Goal: Task Accomplishment & Management: Manage account settings

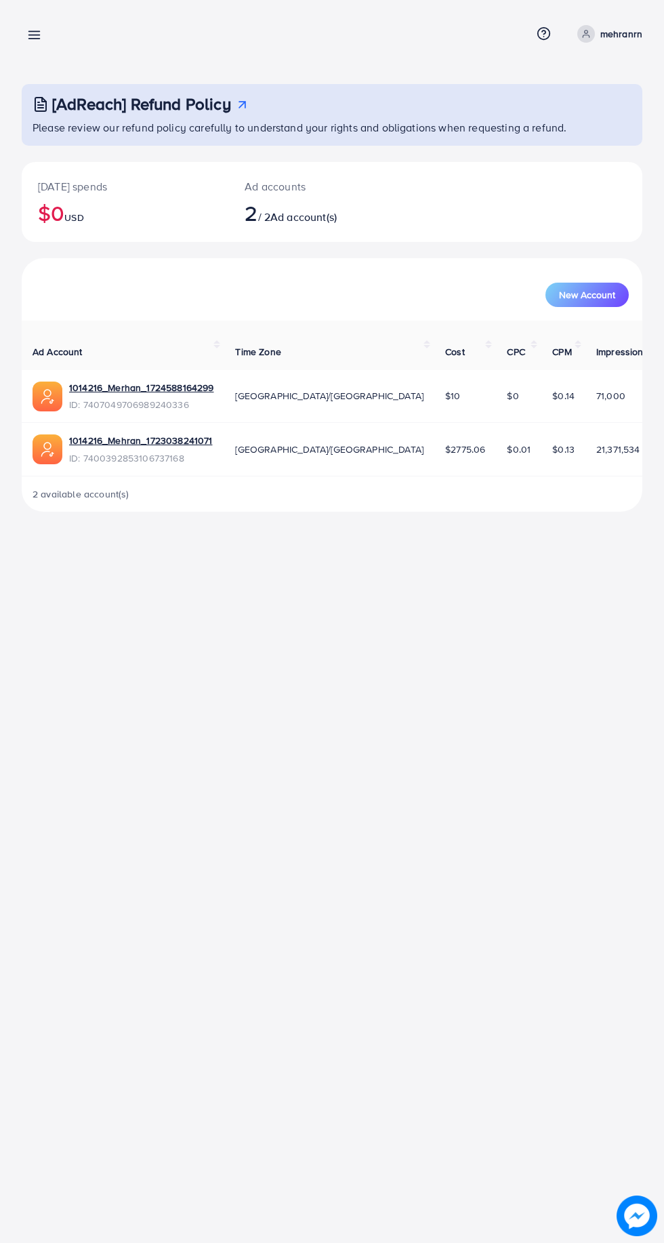
click at [35, 39] on line at bounding box center [34, 39] width 11 height 0
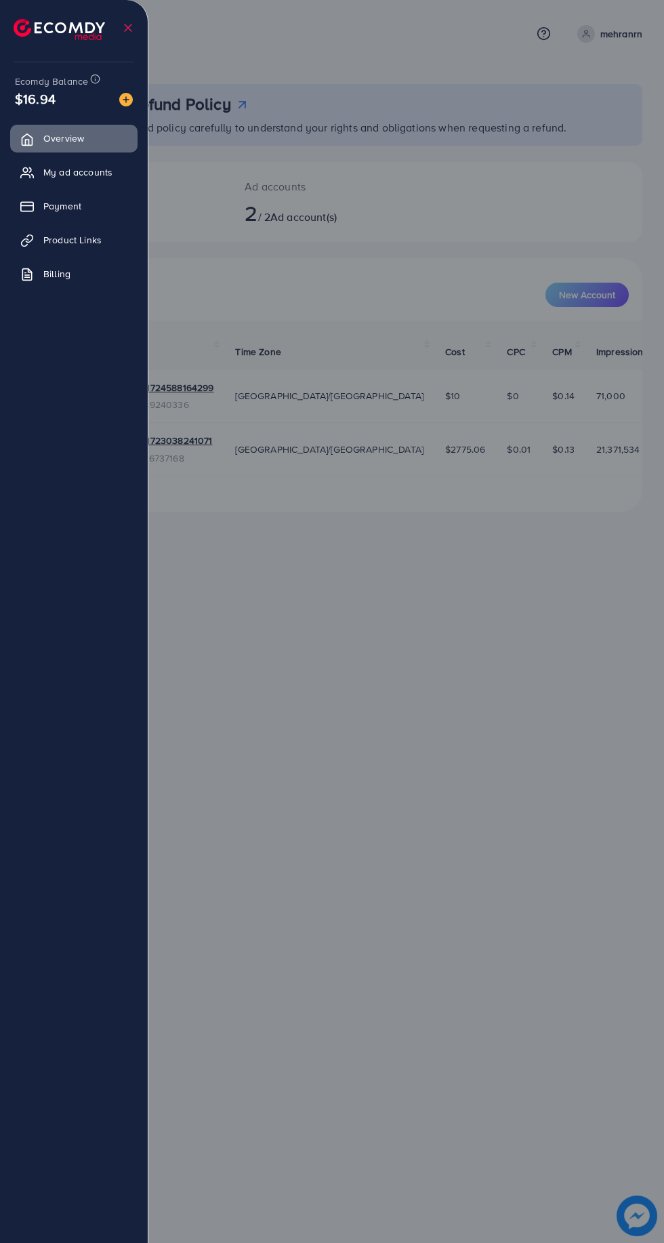
click at [72, 208] on span "Payment" at bounding box center [62, 206] width 38 height 14
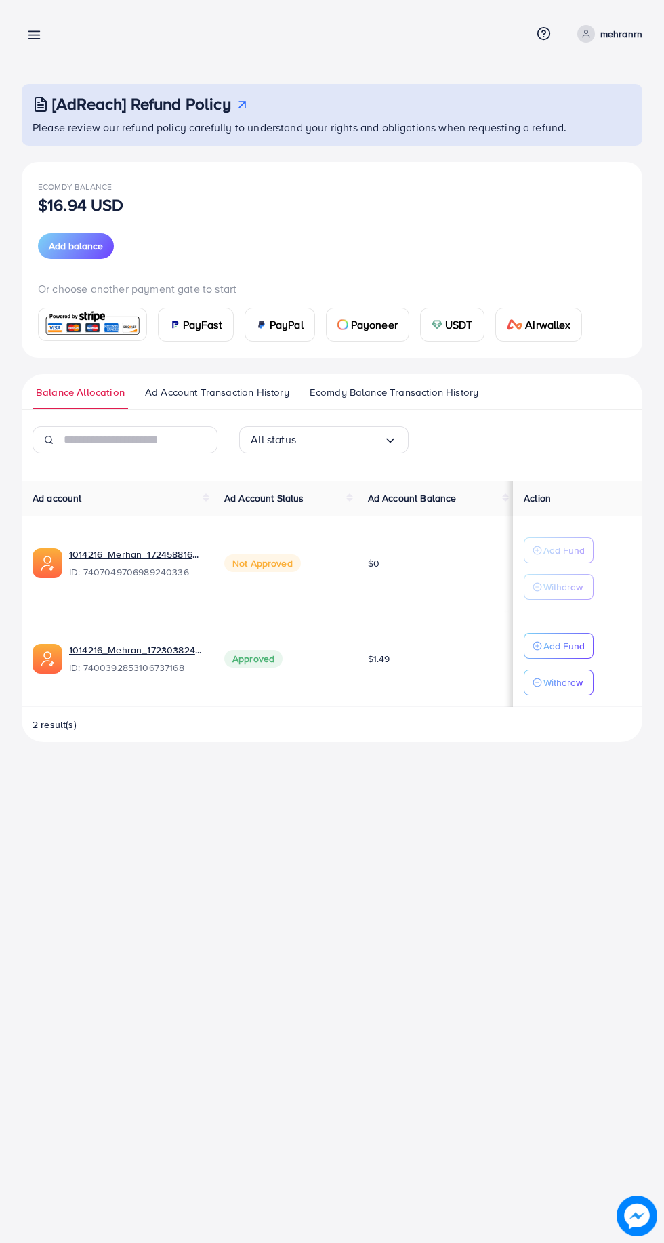
click at [580, 689] on p "Withdraw" at bounding box center [563, 682] width 39 height 16
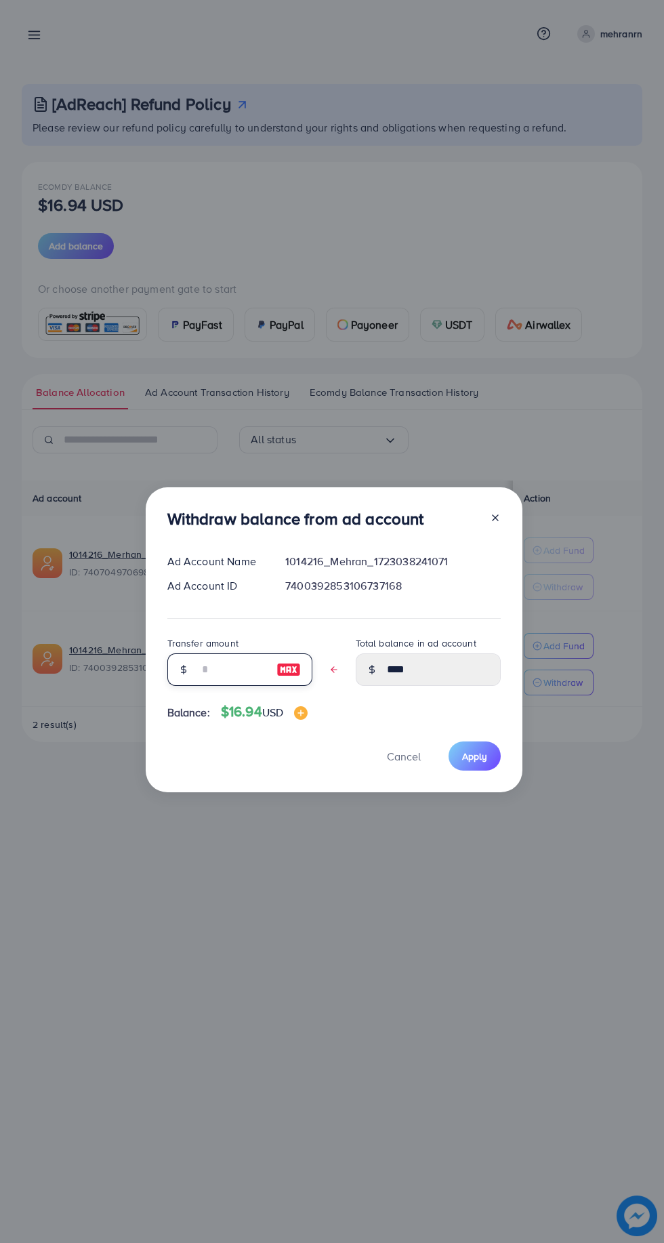
click at [235, 664] on input "text" at bounding box center [233, 669] width 68 height 33
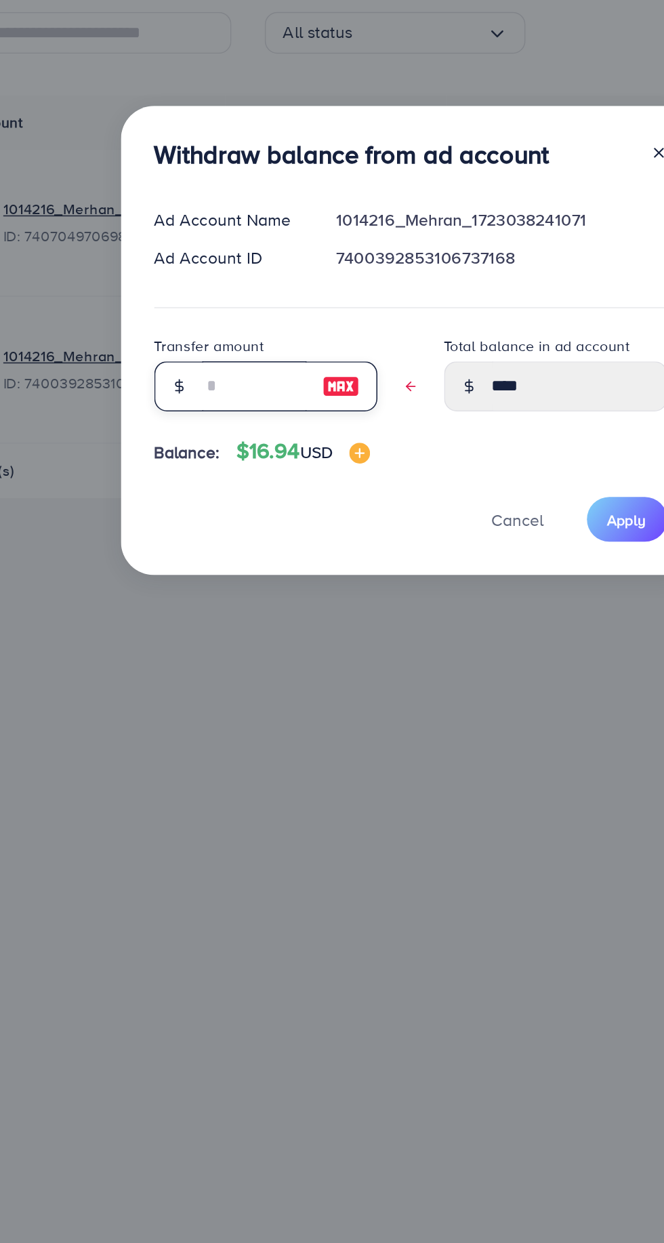
type input "*"
type input "****"
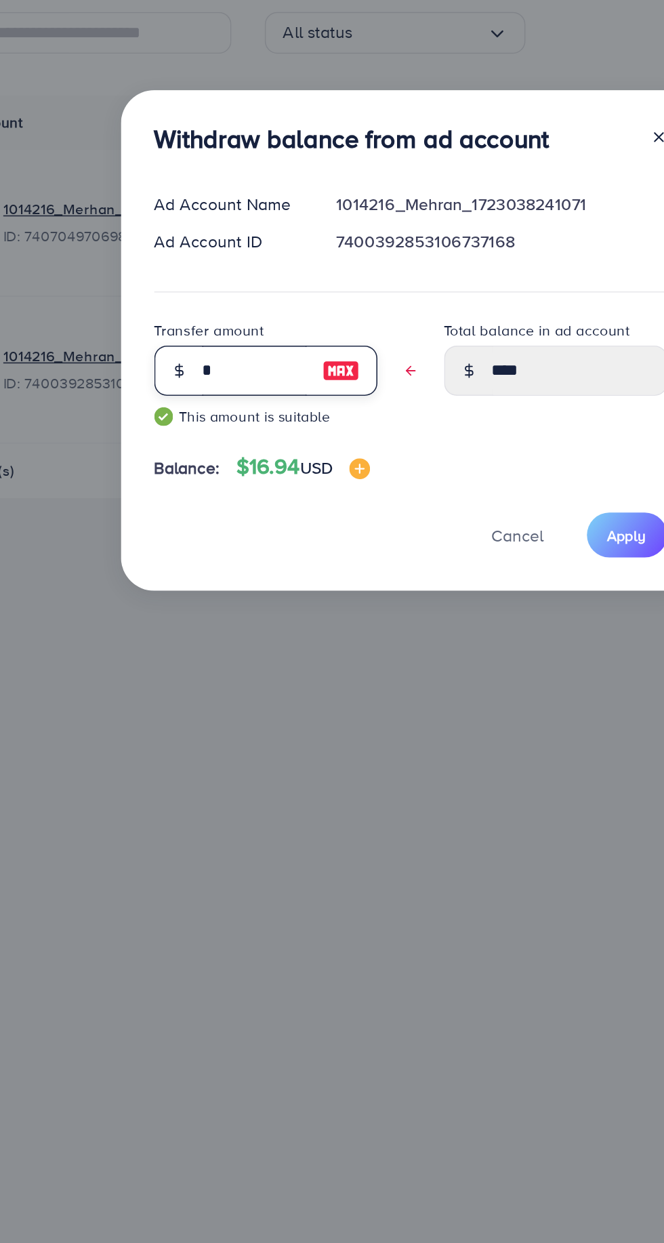
type input "*"
click at [473, 765] on span "Apply" at bounding box center [474, 767] width 25 height 14
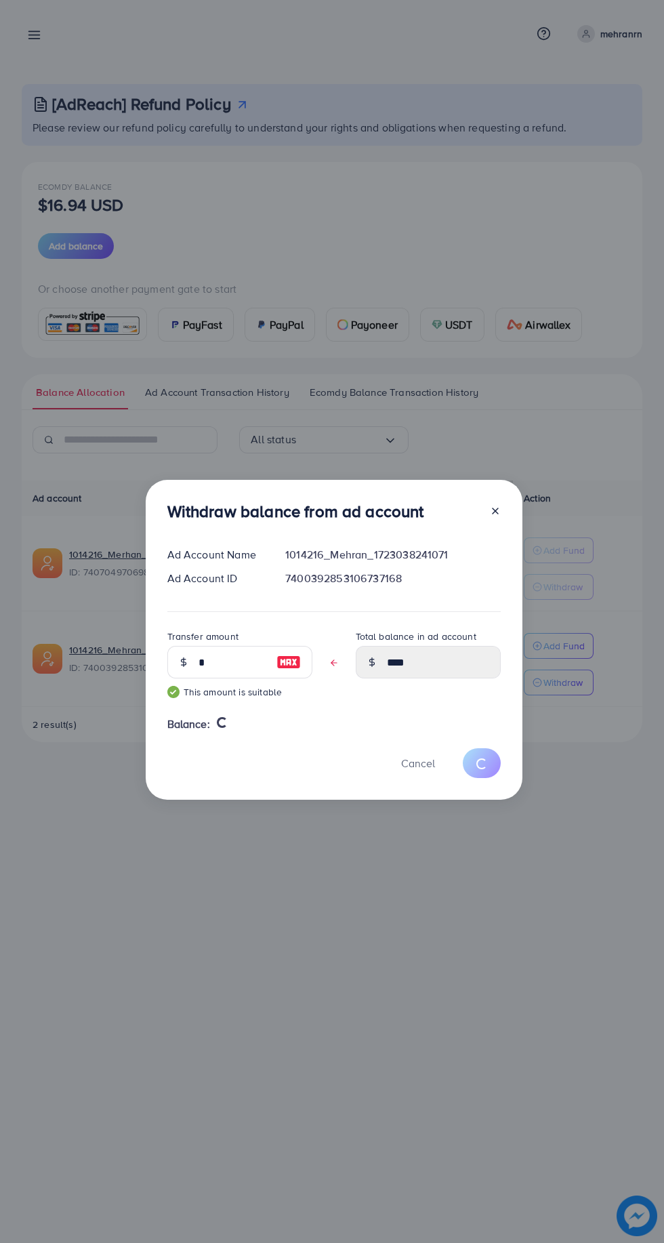
scroll to position [6, 0]
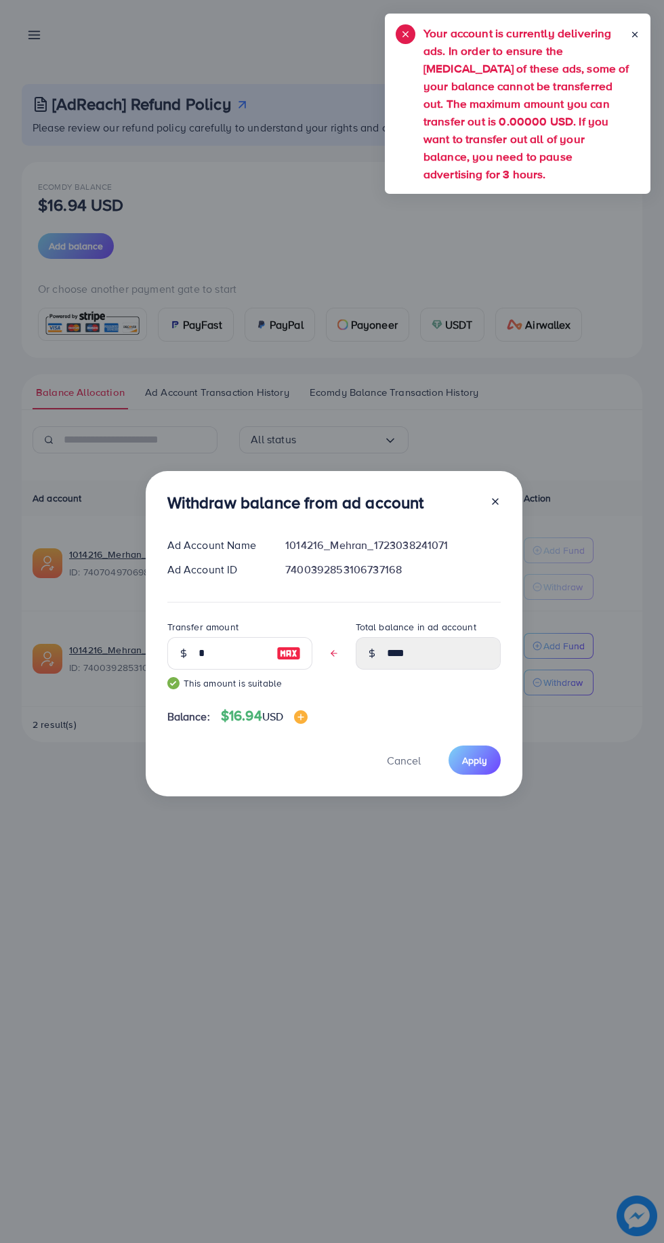
click at [493, 501] on line at bounding box center [495, 501] width 5 height 5
type input "****"
